Goal: Navigation & Orientation: Find specific page/section

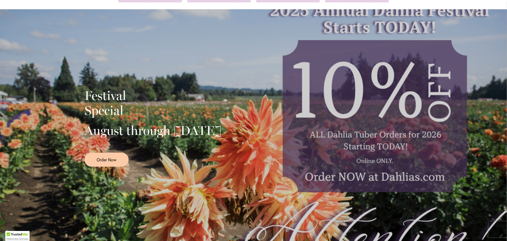
scroll to position [79, 0]
click at [111, 162] on span "Order Now" at bounding box center [107, 159] width 20 height 6
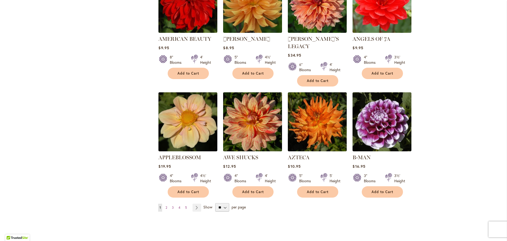
scroll to position [370, 0]
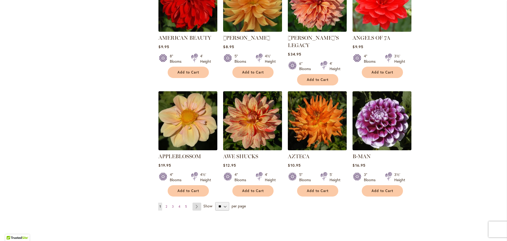
click at [193, 202] on link "Page Next" at bounding box center [197, 206] width 9 height 8
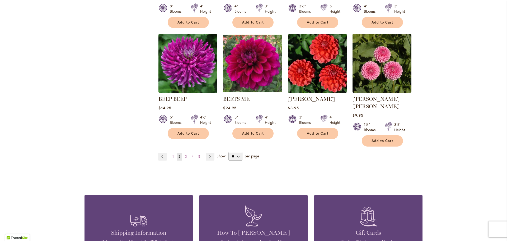
scroll to position [423, 0]
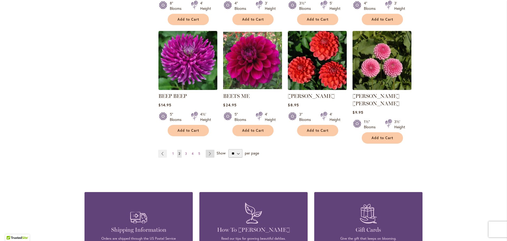
click at [207, 149] on link "Page Next" at bounding box center [210, 153] width 9 height 8
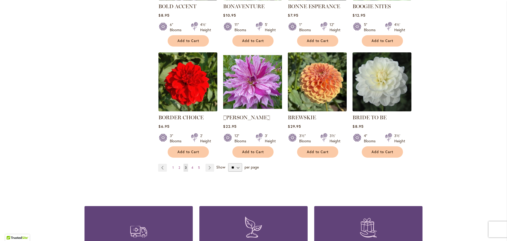
scroll to position [449, 0]
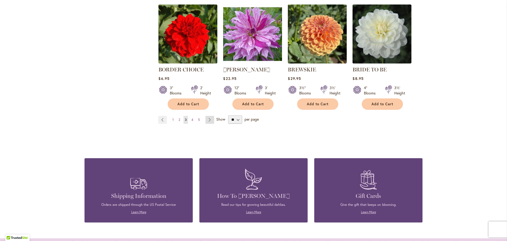
click at [207, 119] on link "Page Next" at bounding box center [209, 120] width 9 height 8
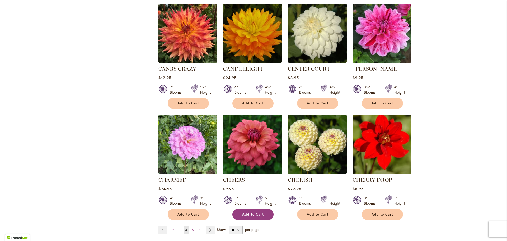
scroll to position [475, 0]
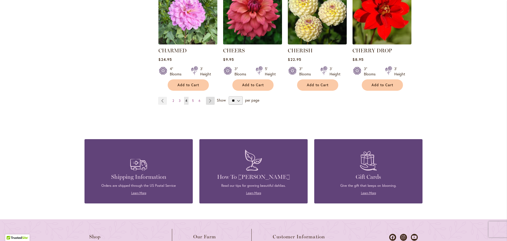
click at [211, 99] on link "Page Next" at bounding box center [210, 101] width 9 height 8
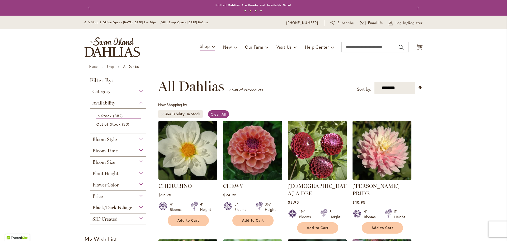
click at [139, 184] on div "Flower Color" at bounding box center [118, 183] width 57 height 8
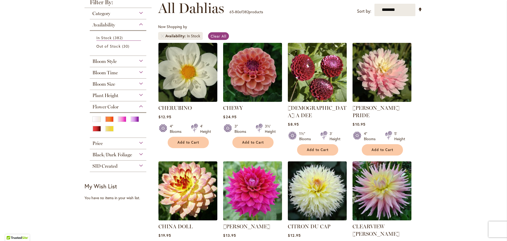
scroll to position [79, 0]
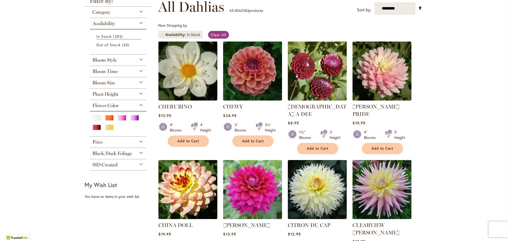
click at [138, 151] on div "Black/Dark Foliage" at bounding box center [118, 152] width 57 height 8
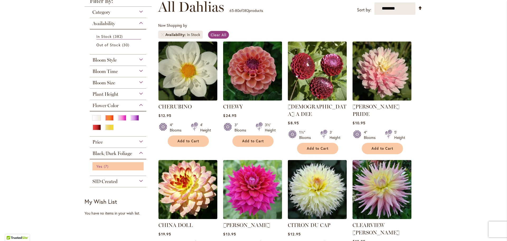
click at [99, 165] on span "Yes" at bounding box center [99, 165] width 6 height 5
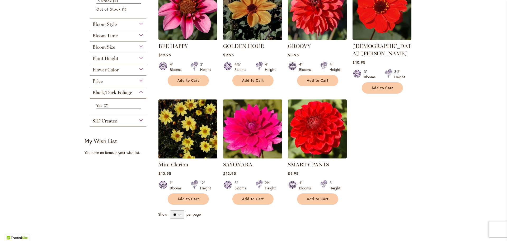
scroll to position [132, 0]
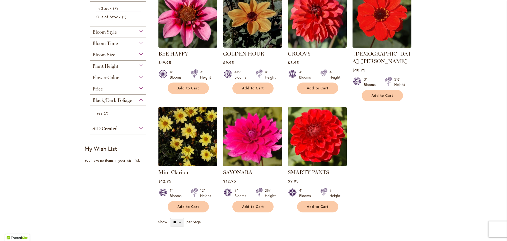
click at [185, 148] on img at bounding box center [188, 136] width 62 height 62
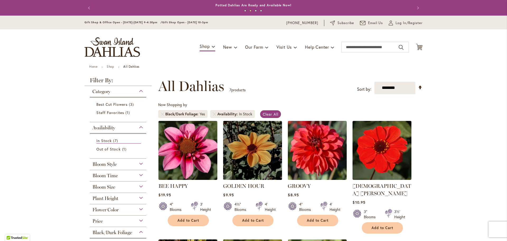
click at [138, 163] on div "Bloom Style" at bounding box center [118, 162] width 57 height 8
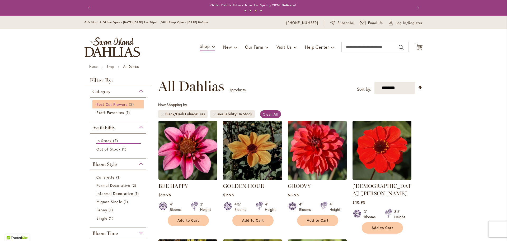
click at [120, 105] on span "Best Cut Flowers" at bounding box center [111, 104] width 31 height 5
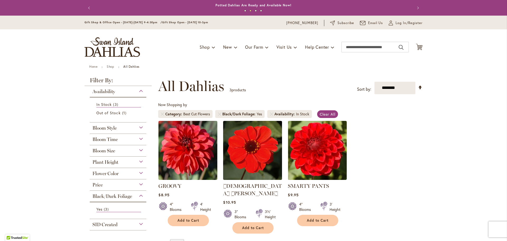
click at [140, 91] on div "Availability" at bounding box center [118, 90] width 57 height 8
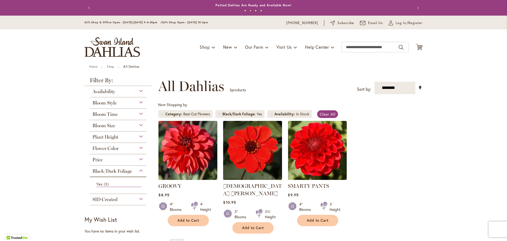
click at [139, 170] on div "Black/Dark Foliage" at bounding box center [118, 169] width 57 height 8
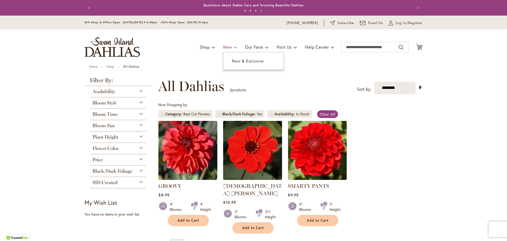
click at [226, 46] on span "New" at bounding box center [227, 47] width 9 height 6
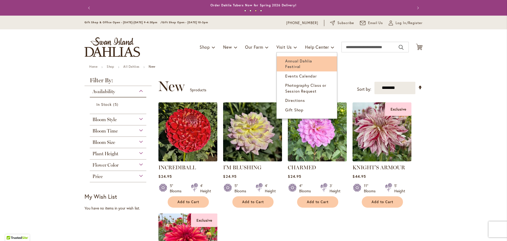
click at [291, 61] on span "Annual Dahlia Festival" at bounding box center [298, 63] width 27 height 11
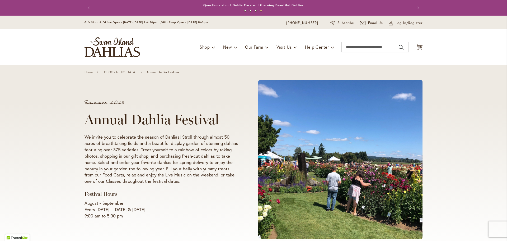
click at [105, 43] on img "store logo" at bounding box center [112, 47] width 55 height 20
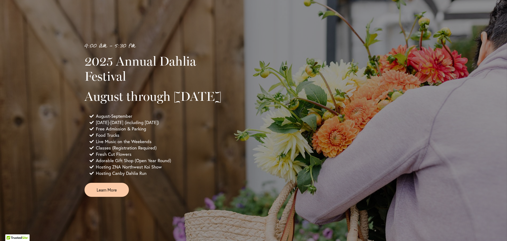
scroll to position [343, 0]
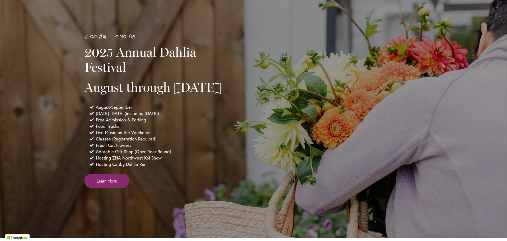
click at [104, 184] on span "Learn More" at bounding box center [107, 180] width 20 height 6
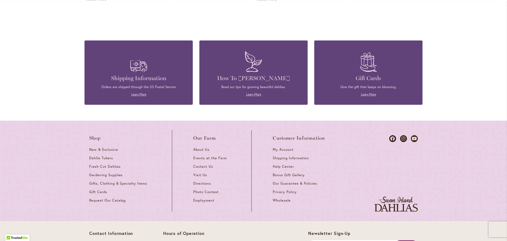
scroll to position [1400, 0]
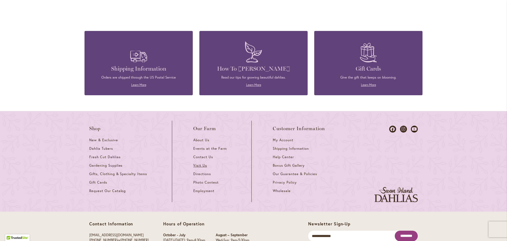
click at [199, 163] on span "Visit Us" at bounding box center [200, 165] width 14 height 4
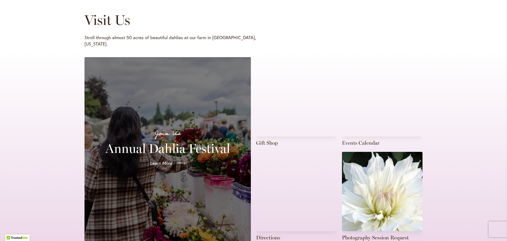
scroll to position [106, 0]
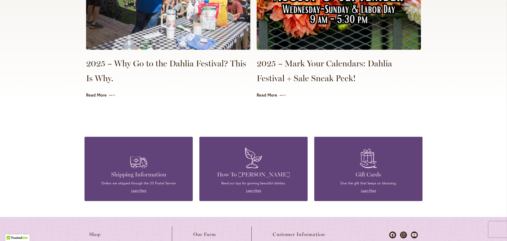
scroll to position [1417, 0]
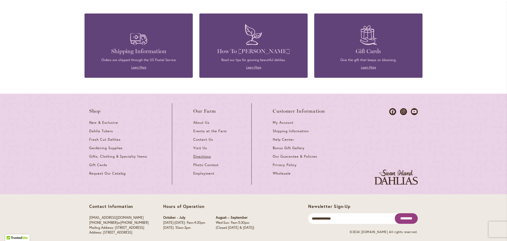
click at [196, 154] on span "Directions" at bounding box center [202, 156] width 18 height 4
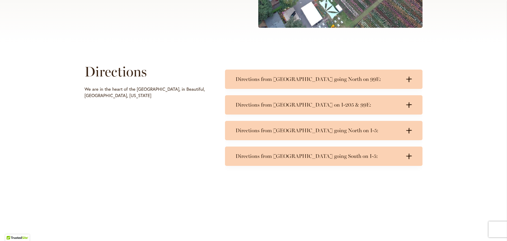
scroll to position [211, 0]
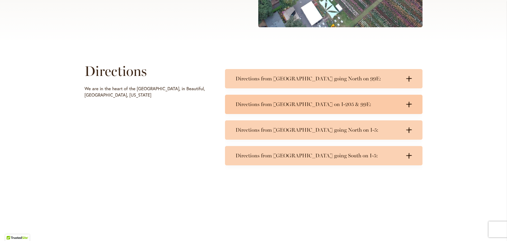
click at [409, 102] on icon ".cls-1 { fill: #3c2616; stroke-width: 0px; }" at bounding box center [409, 104] width 6 height 6
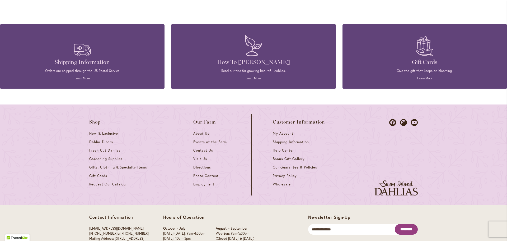
scroll to position [489, 0]
